Goal: Information Seeking & Learning: Check status

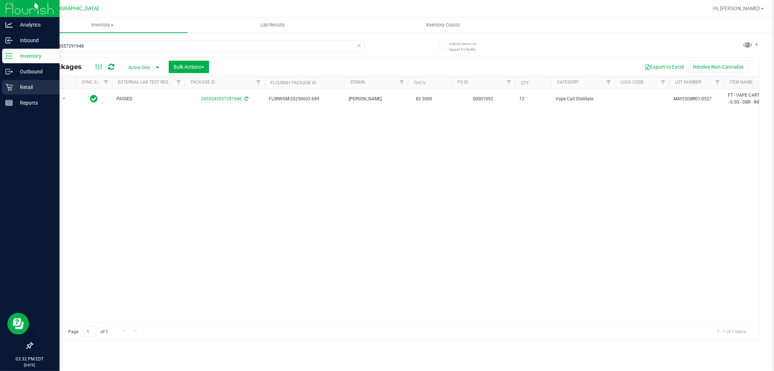
click at [12, 88] on icon at bounding box center [8, 86] width 7 height 7
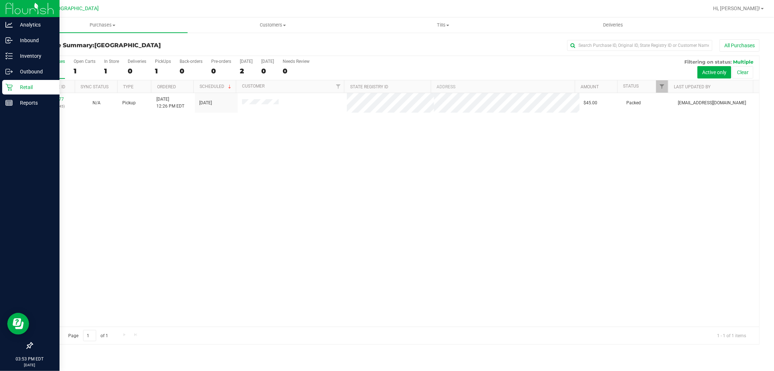
click at [17, 89] on p "Retail" at bounding box center [35, 87] width 44 height 9
click at [22, 86] on p "Retail" at bounding box center [35, 87] width 44 height 9
click at [6, 104] on rect at bounding box center [9, 102] width 7 height 5
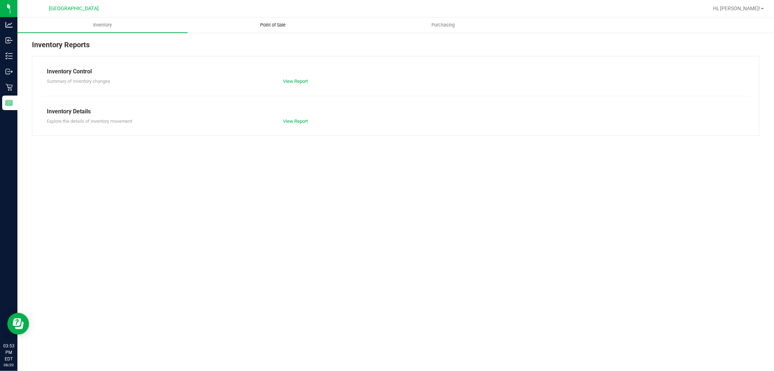
click at [275, 22] on span "Point of Sale" at bounding box center [272, 25] width 45 height 7
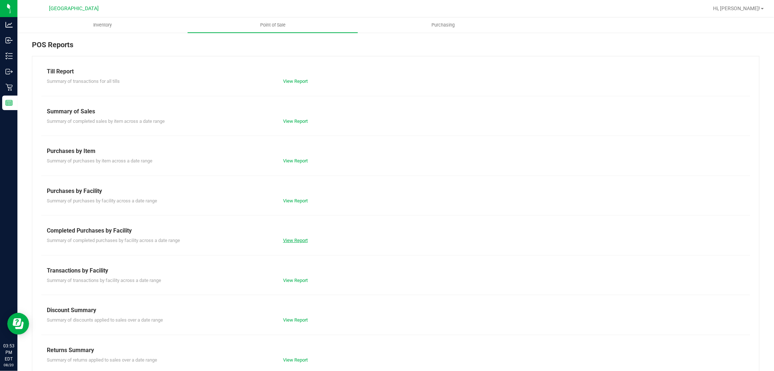
click at [292, 240] on link "View Report" at bounding box center [295, 239] width 25 height 5
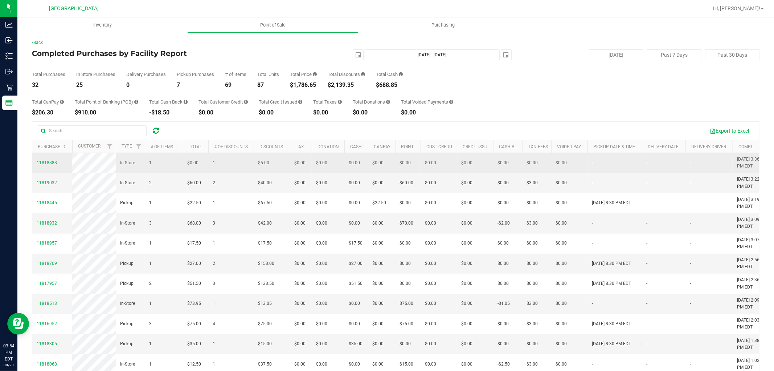
drag, startPoint x: 592, startPoint y: 267, endPoint x: 66, endPoint y: 166, distance: 535.6
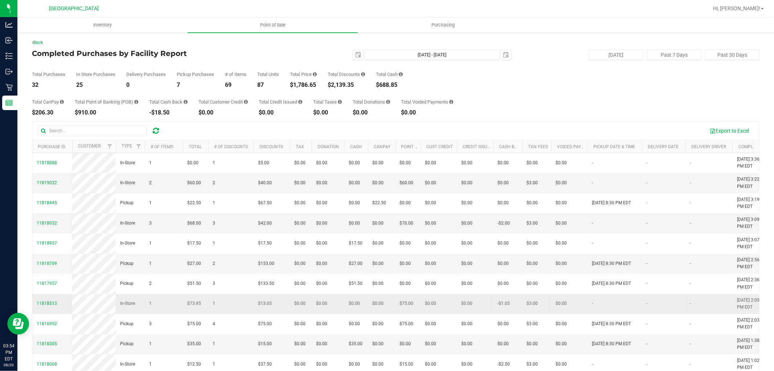
click at [195, 314] on td "$73.95" at bounding box center [195, 304] width 25 height 20
